Goal: Transaction & Acquisition: Download file/media

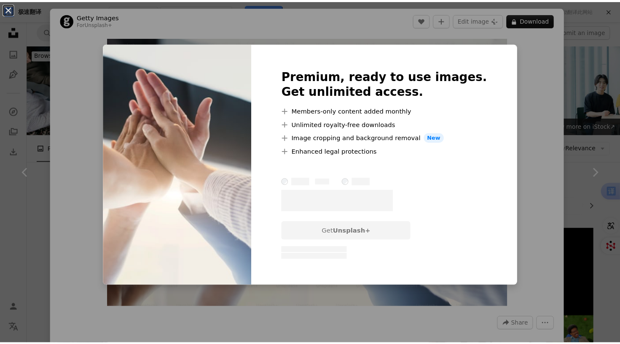
scroll to position [337, 0]
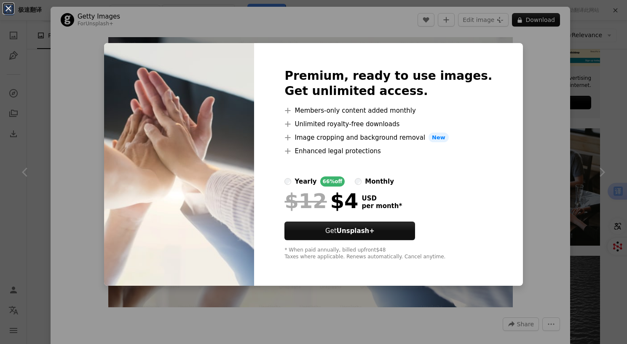
click at [531, 74] on div "An X shape Premium, ready to use images. Get unlimited access. A plus sign Memb…" at bounding box center [313, 172] width 627 height 344
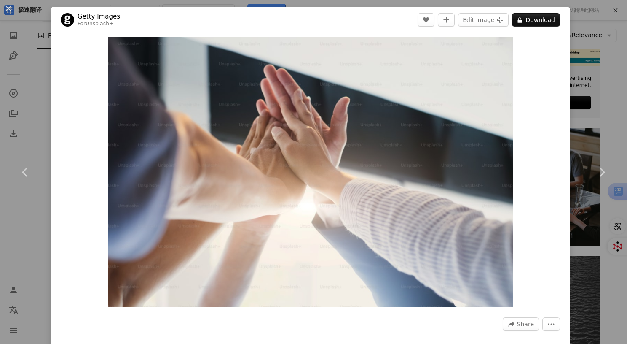
click at [585, 19] on div "An X shape Chevron left Chevron right Getty Images For Unsplash+ A heart A plus…" at bounding box center [313, 172] width 627 height 344
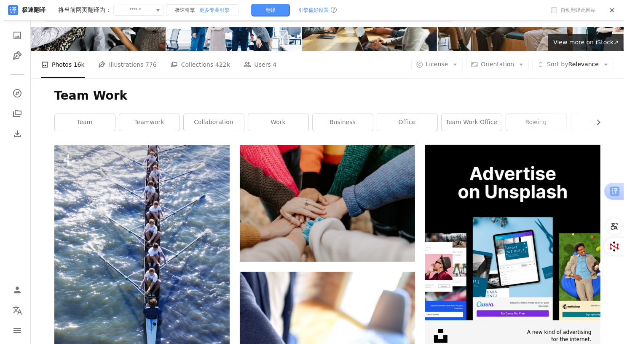
scroll to position [67, 0]
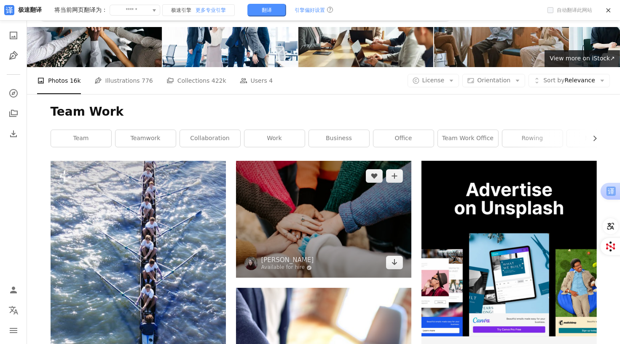
click at [356, 241] on img at bounding box center [323, 219] width 175 height 117
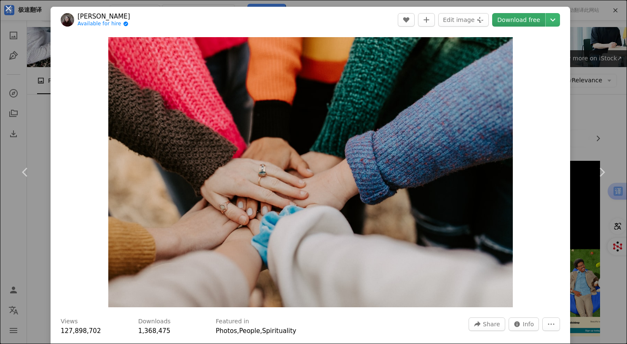
click at [532, 18] on link "Download free" at bounding box center [518, 19] width 53 height 13
